Goal: Navigation & Orientation: Find specific page/section

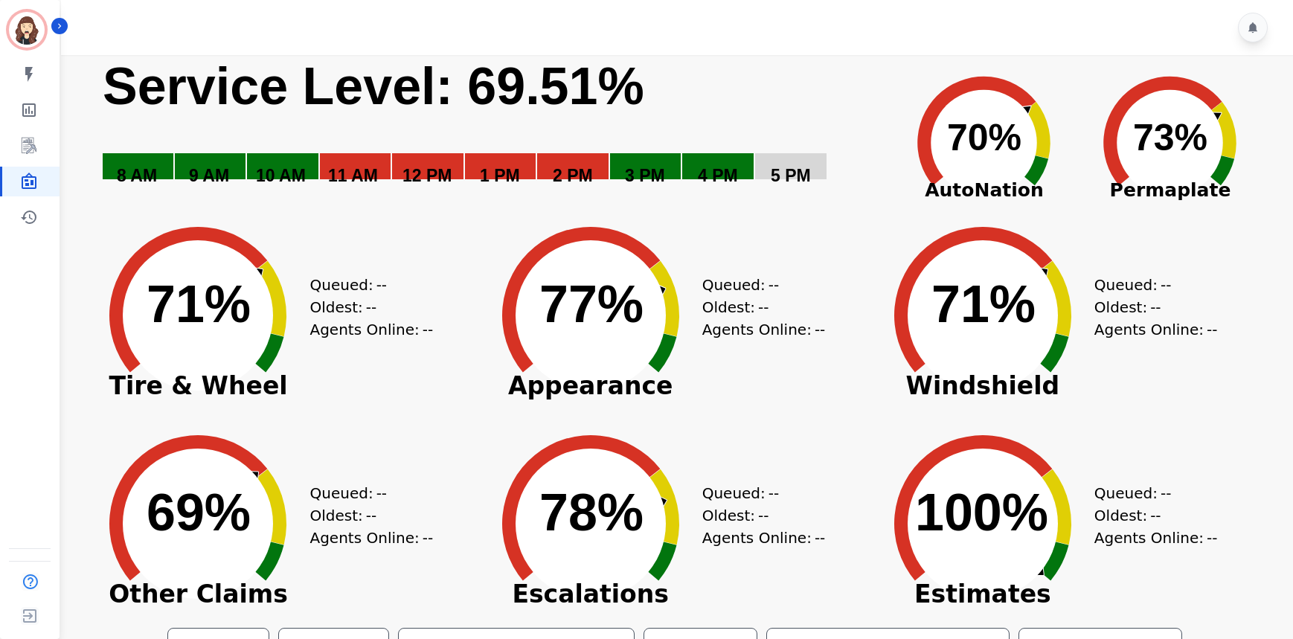
scroll to position [58, 0]
